Goal: Information Seeking & Learning: Learn about a topic

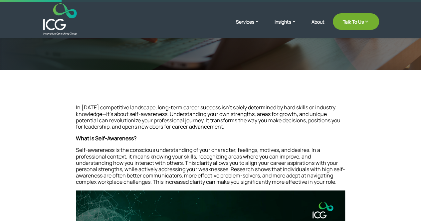
scroll to position [105, 0]
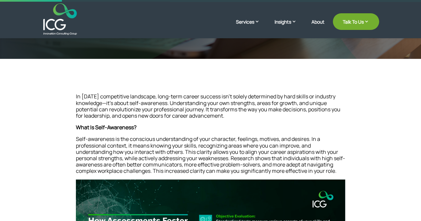
click at [212, 96] on p "In [DATE] competitive landscape, long-term career success isn’t solely determin…" at bounding box center [211, 109] width 270 height 31
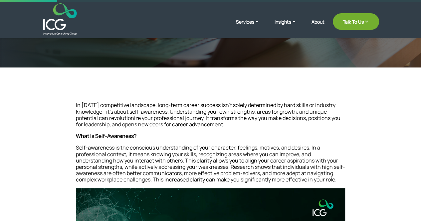
scroll to position [98, 0]
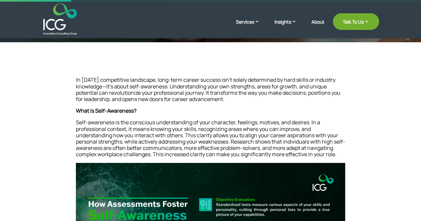
scroll to position [122, 0]
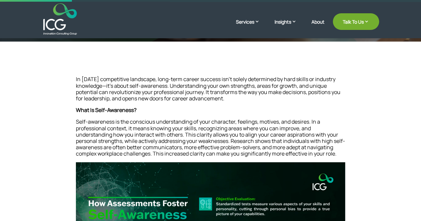
drag, startPoint x: 336, startPoint y: 97, endPoint x: 345, endPoint y: 97, distance: 9.3
click at [345, 97] on p "In [DATE] competitive landscape, long-term career success isn’t solely determin…" at bounding box center [211, 91] width 270 height 31
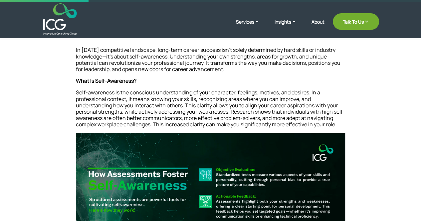
scroll to position [151, 0]
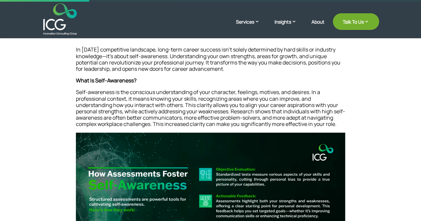
drag, startPoint x: 326, startPoint y: 1, endPoint x: 275, endPoint y: 78, distance: 92.5
click at [275, 78] on p "What Is Self-Awareness?" at bounding box center [211, 84] width 270 height 12
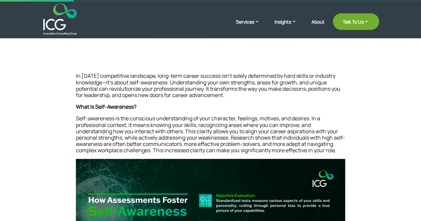
scroll to position [148, 0]
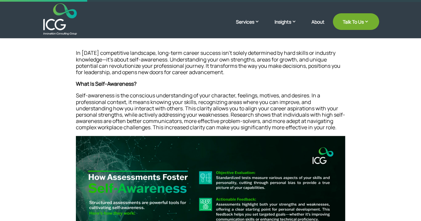
click at [78, 55] on p "In today’s competitive landscape, long-term career success isn’t solely determi…" at bounding box center [211, 65] width 270 height 31
click at [163, 52] on p "In today’s competitive landscape, long-term career success isn’t solely determi…" at bounding box center [211, 65] width 270 height 31
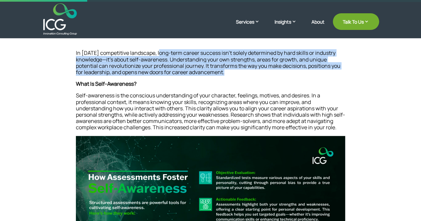
drag, startPoint x: 163, startPoint y: 52, endPoint x: 226, endPoint y: 77, distance: 67.9
click at [226, 77] on p "In today’s competitive landscape, long-term career success isn’t solely determi…" at bounding box center [211, 65] width 270 height 31
copy div "long-term career success isn’t solely determined by hard skills or industry kno…"
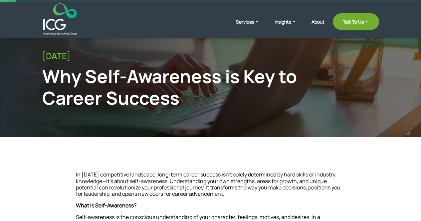
scroll to position [0, 0]
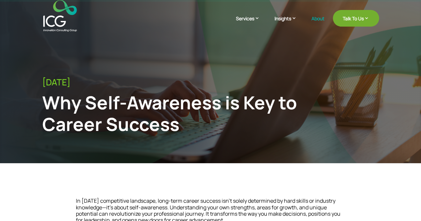
click at [318, 19] on link "About" at bounding box center [318, 24] width 13 height 16
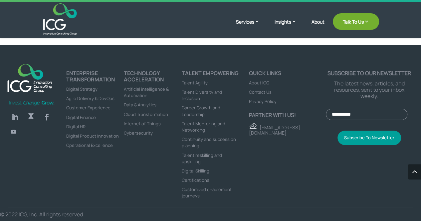
scroll to position [1505, 0]
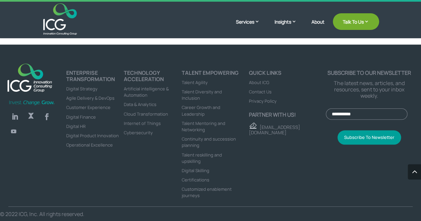
click at [229, 132] on li "Talent Mentoring and Networking" at bounding box center [211, 126] width 58 height 13
click at [242, 149] on div "Quick links About ICG Contact Us Privacy Policy Partner with us! contact@icg.co" at bounding box center [282, 138] width 87 height 137
click at [243, 174] on div "Quick links About ICG Contact Us Privacy Policy Partner with us! contact@icg.co" at bounding box center [282, 138] width 87 height 137
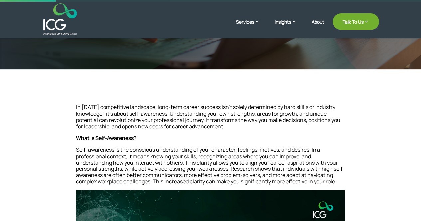
scroll to position [109, 0]
